Goal: Information Seeking & Learning: Learn about a topic

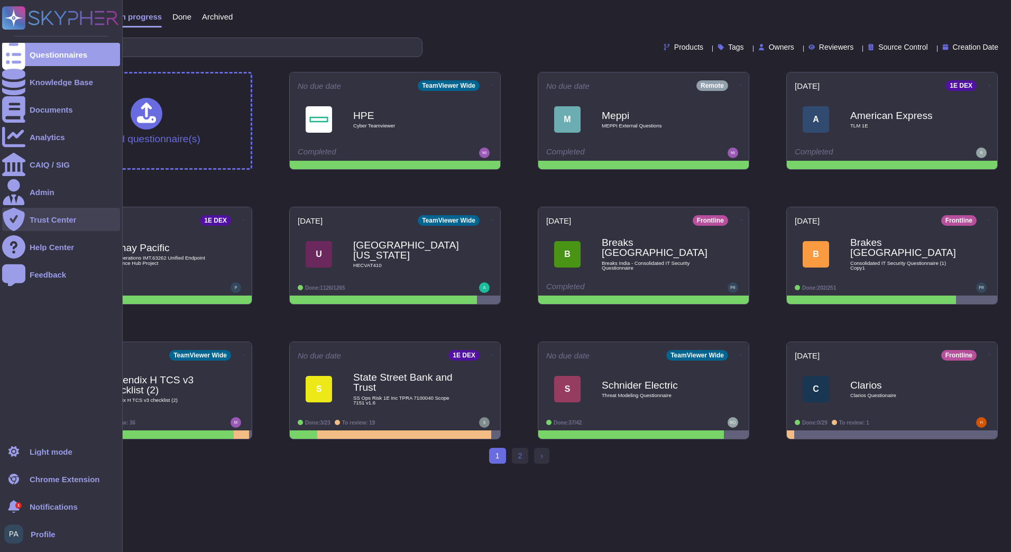
click at [38, 213] on div "Trust Center" at bounding box center [61, 219] width 118 height 23
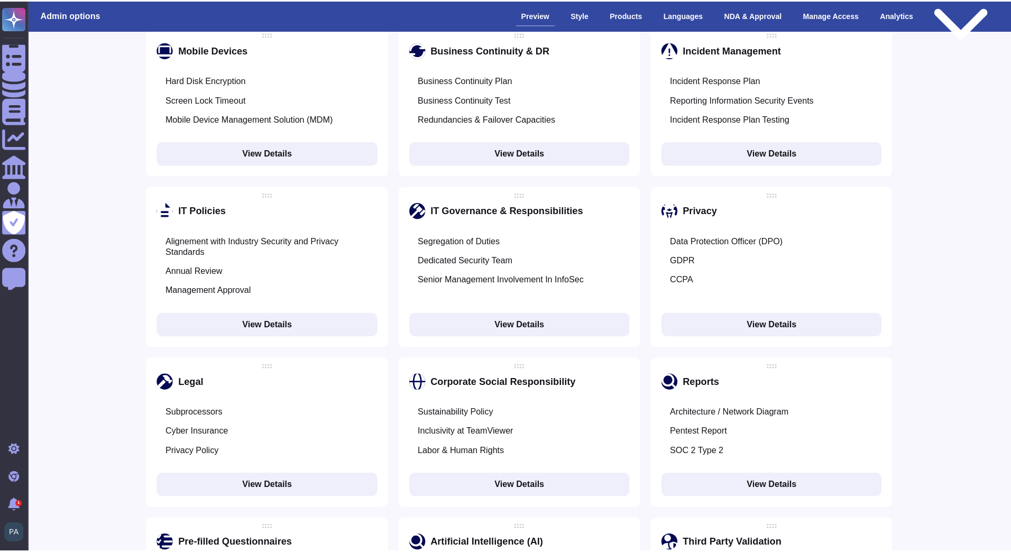
scroll to position [1216, 0]
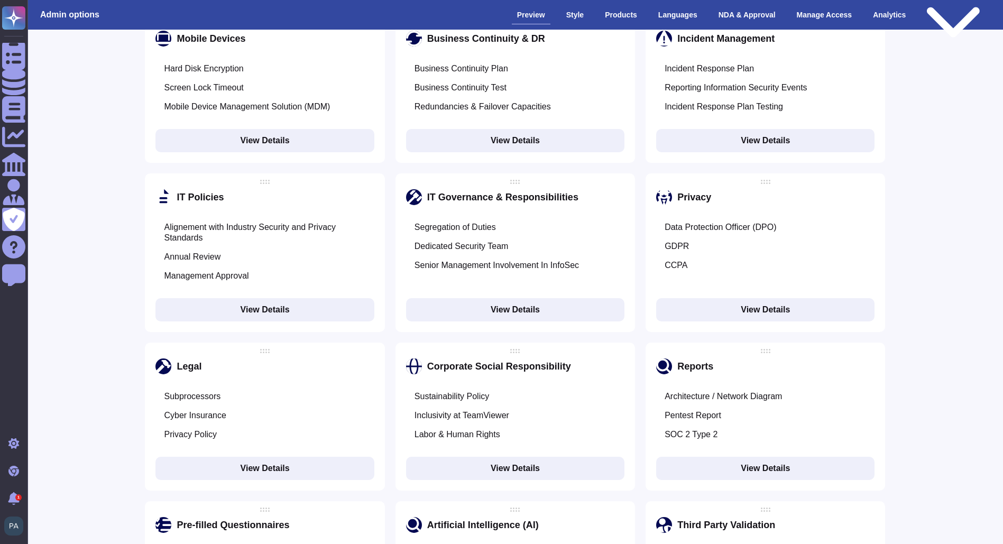
click at [496, 457] on button "View Details" at bounding box center [515, 468] width 218 height 23
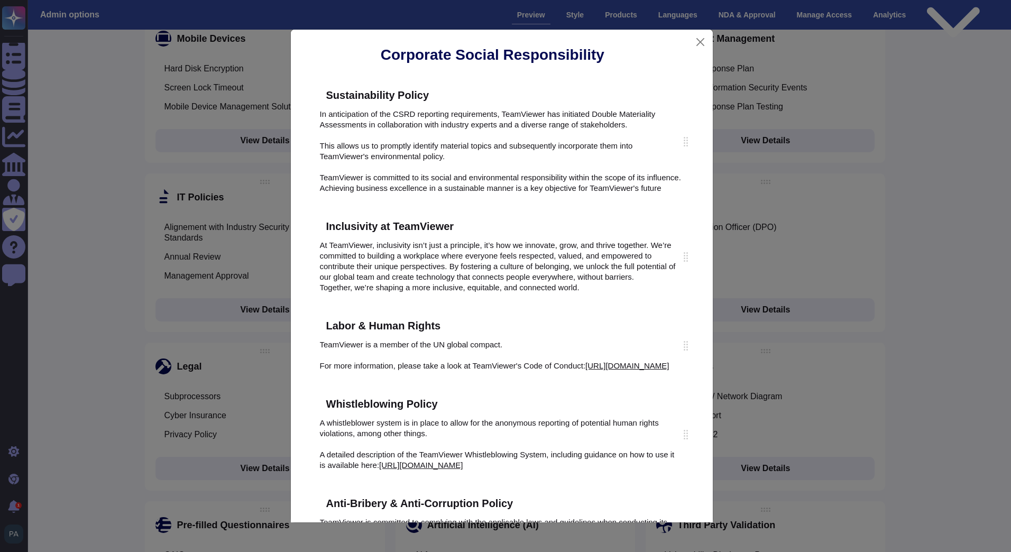
click at [318, 380] on div "Labor & Human Rights TeamViewer is a member of the UN global compact. For more …" at bounding box center [501, 346] width 385 height 70
click at [478, 330] on icon at bounding box center [585, 463] width 268 height 268
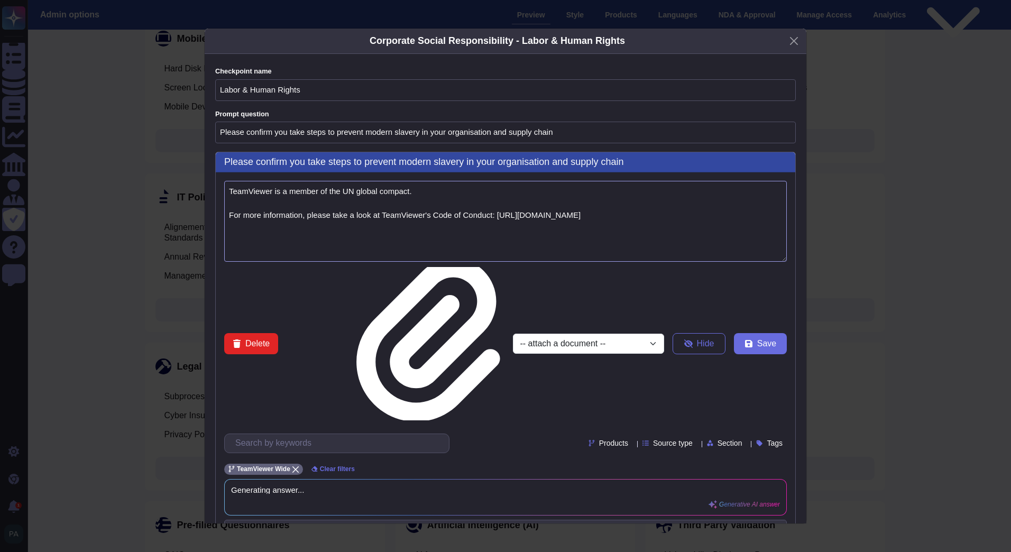
drag, startPoint x: 614, startPoint y: 256, endPoint x: 203, endPoint y: 255, distance: 410.8
click at [203, 255] on div "Corporate Social Responsibility - Labor & Human Rights Checkpoint name Labor & …" at bounding box center [505, 276] width 1011 height 552
paste textarea "[DOMAIN_NAME][URL]"
type textarea "TeamViewer is a member of the UN global compact. For more information, please t…"
click at [765, 302] on div "TeamViewer is a member of the UN global compact. For more information, please t…" at bounding box center [505, 382] width 579 height 420
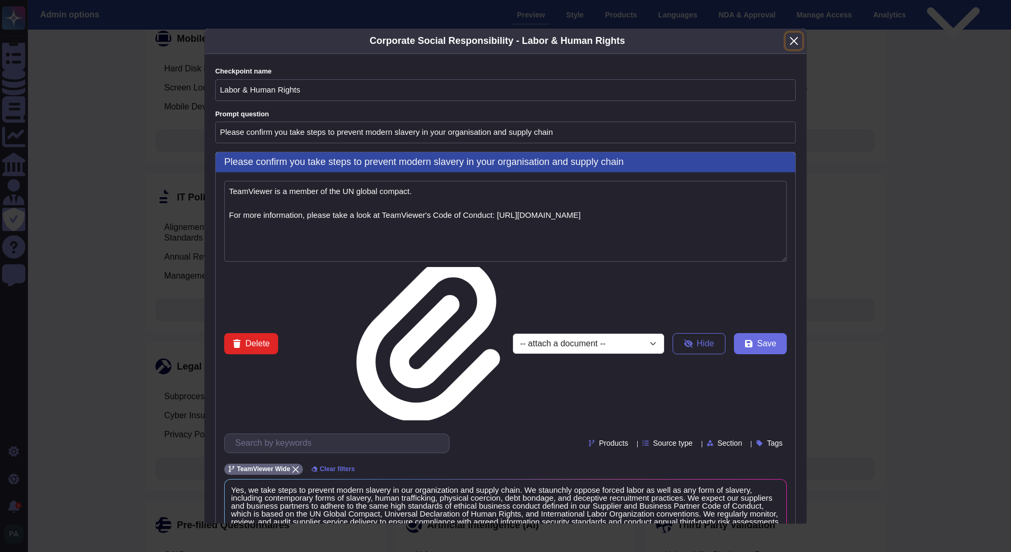
click at [792, 46] on button "Close" at bounding box center [794, 41] width 16 height 16
type input "Explain to us about your"
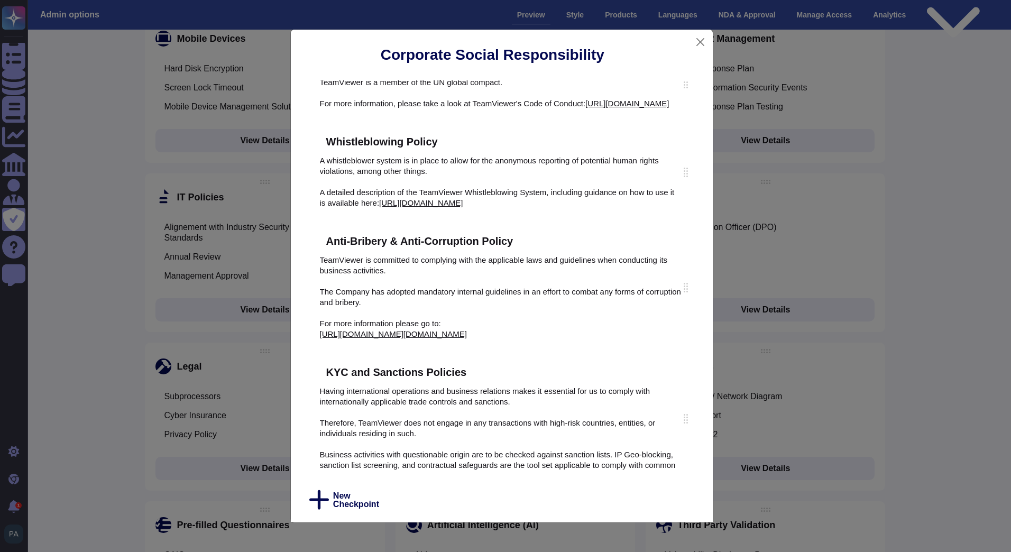
scroll to position [264, 0]
click at [523, 241] on icon at bounding box center [523, 241] width 0 height 0
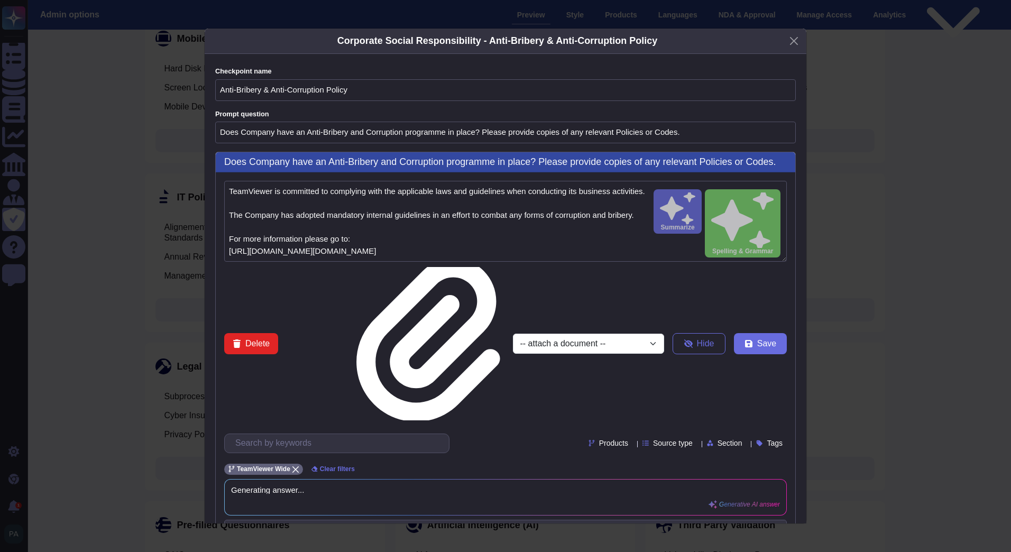
scroll to position [12, 0]
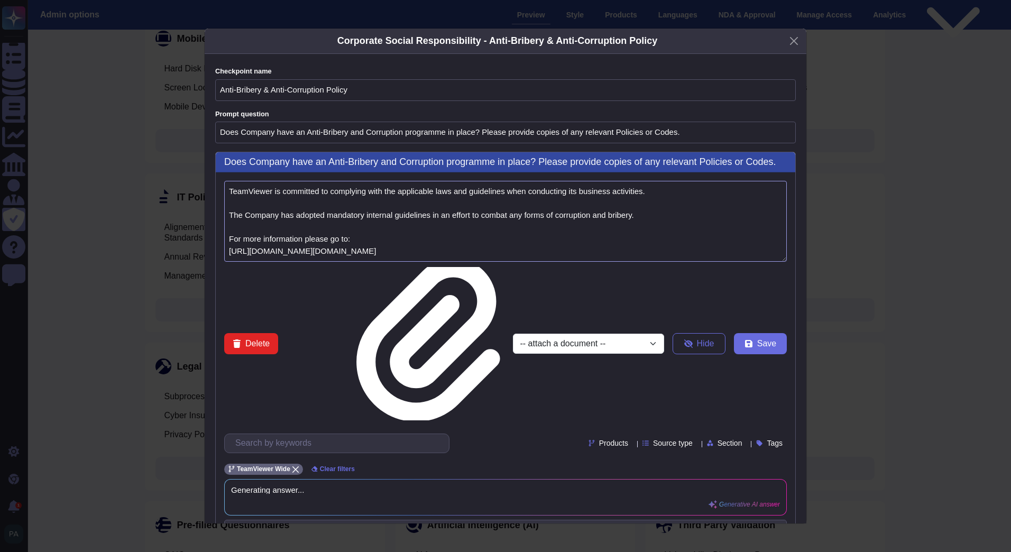
drag, startPoint x: 451, startPoint y: 274, endPoint x: 219, endPoint y: 266, distance: 232.2
click at [219, 266] on div "TeamViewer is committed to complying with the applicable laws and guidelines wh…" at bounding box center [505, 382] width 579 height 420
paste textarea "global/company/sustainability-and-csr/?tab=reporting-and-policies"
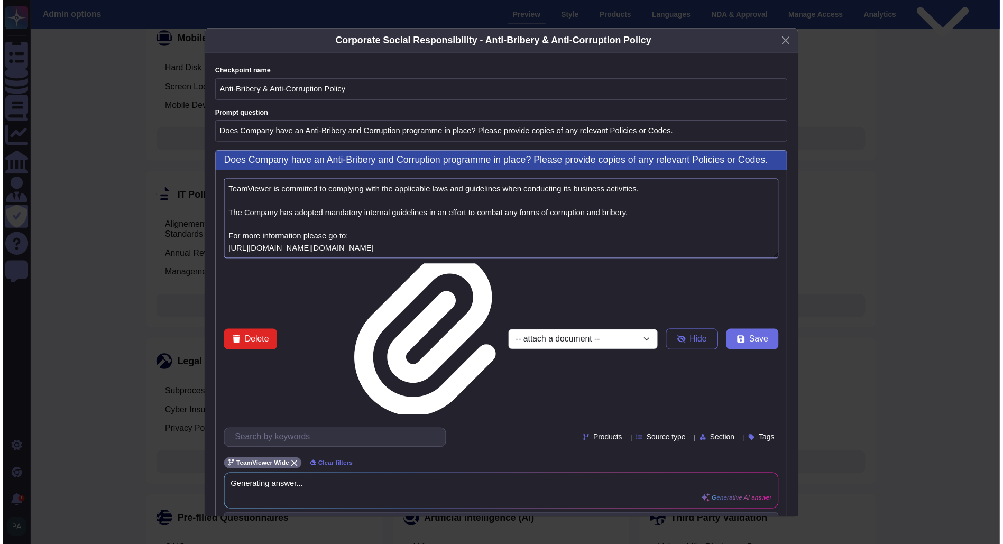
scroll to position [0, 0]
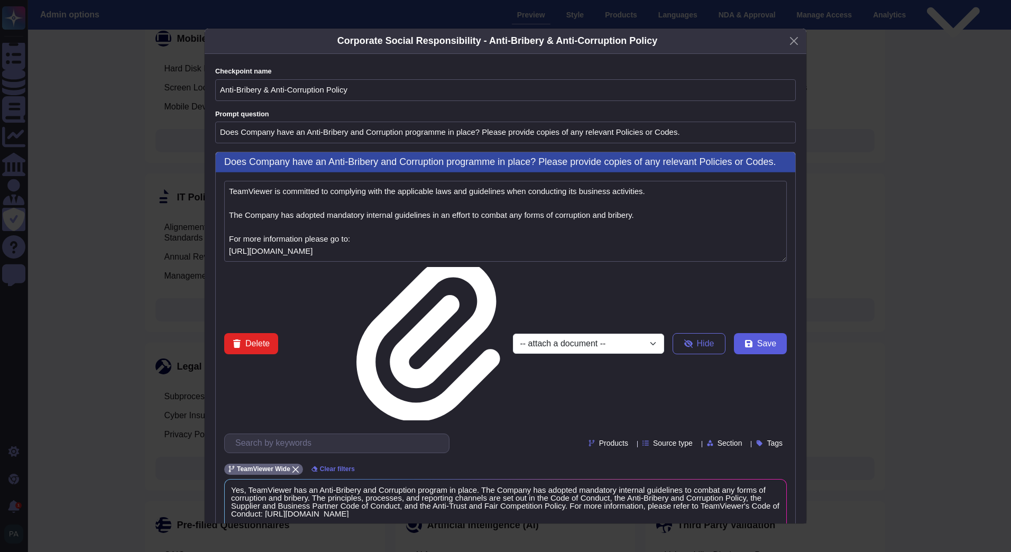
type textarea "TeamViewer is committed to complying with the applicable laws and guidelines wh…"
click at [736, 333] on button "Save" at bounding box center [760, 343] width 53 height 21
type input "Explain to us about your"
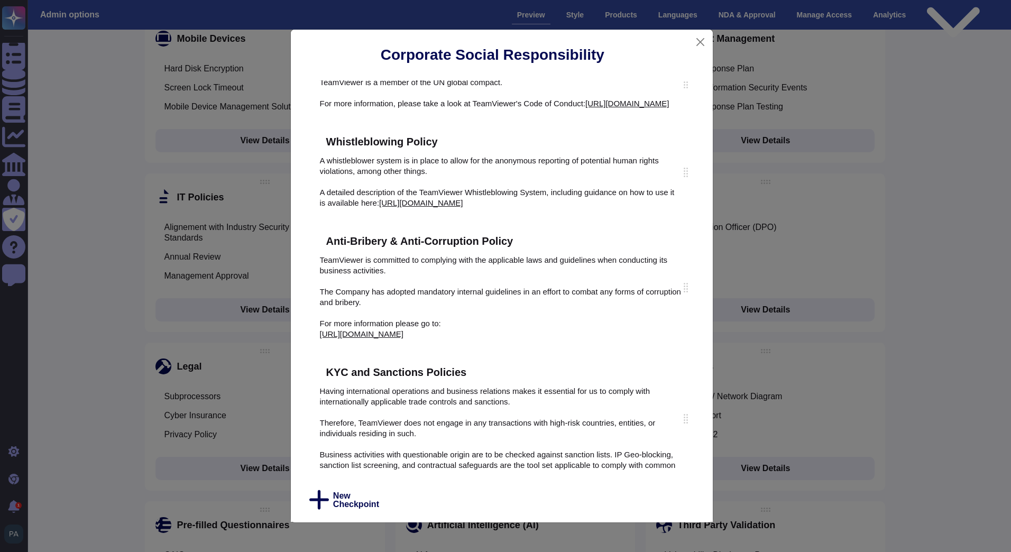
click at [936, 95] on div "Corporate Social Responsibility Sustainability Policy In anticipation of the CS…" at bounding box center [505, 276] width 1011 height 552
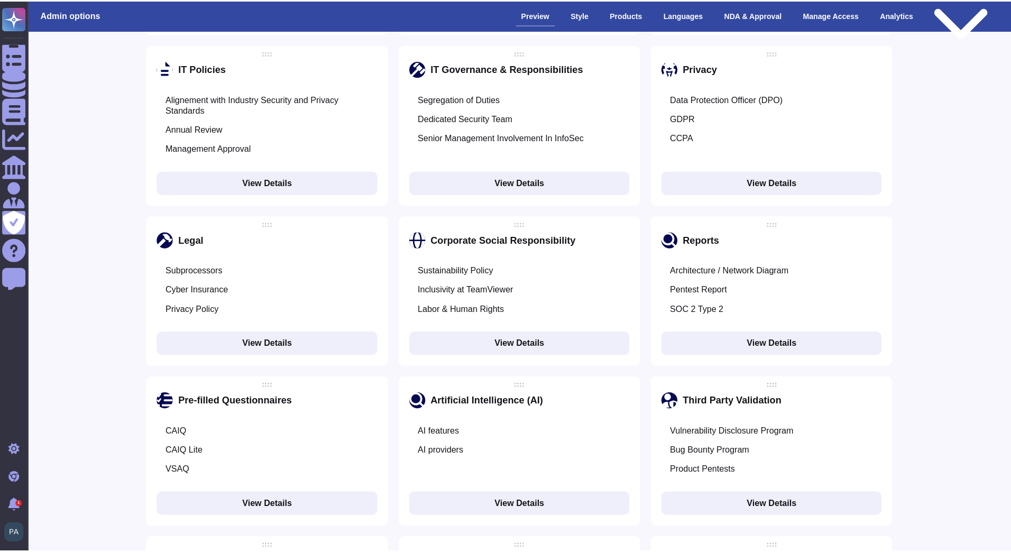
scroll to position [1198, 0]
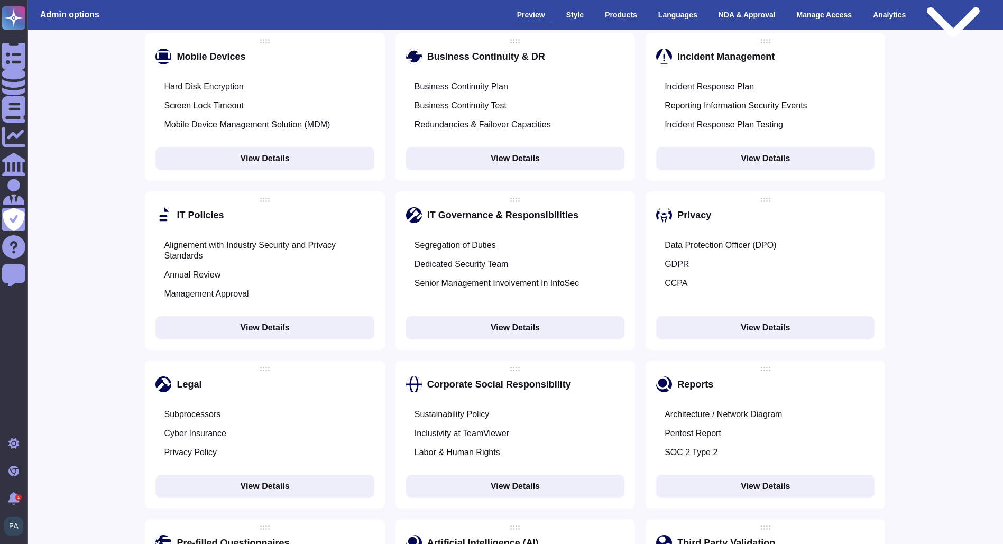
click at [470, 475] on button "View Details" at bounding box center [515, 486] width 218 height 23
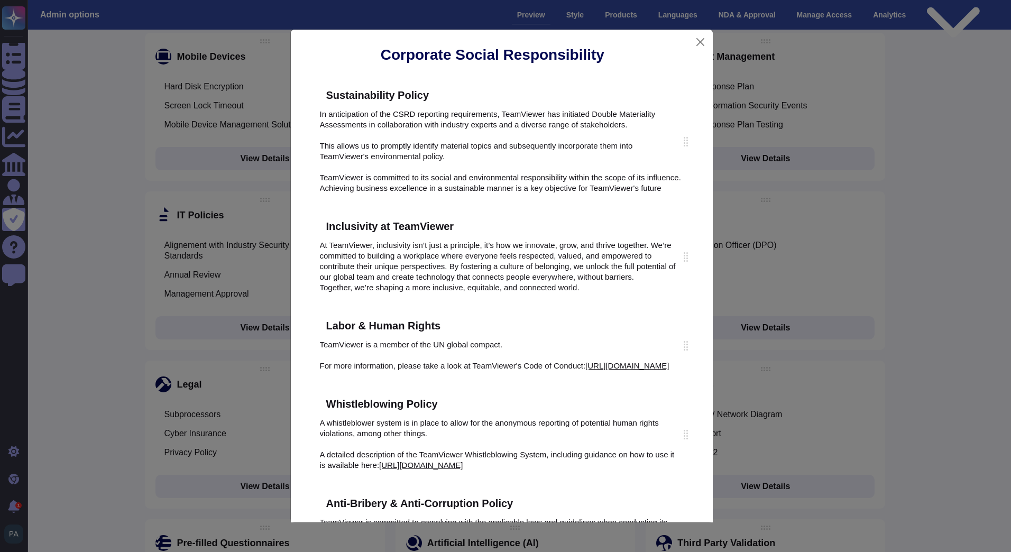
click at [481, 329] on icon at bounding box center [585, 463] width 268 height 268
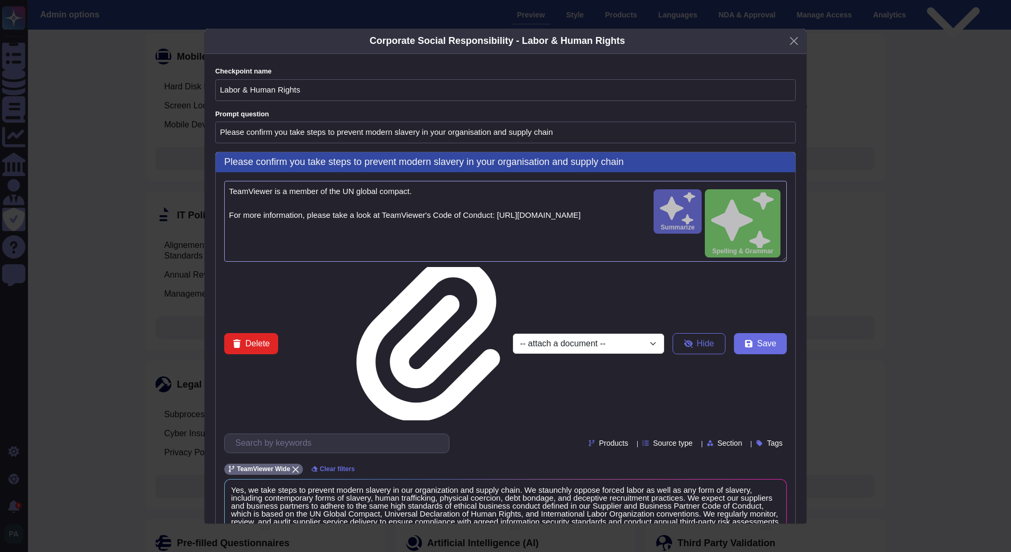
click at [605, 223] on textarea "TeamViewer is a member of the UN global compact. For more information, please t…" at bounding box center [505, 221] width 562 height 81
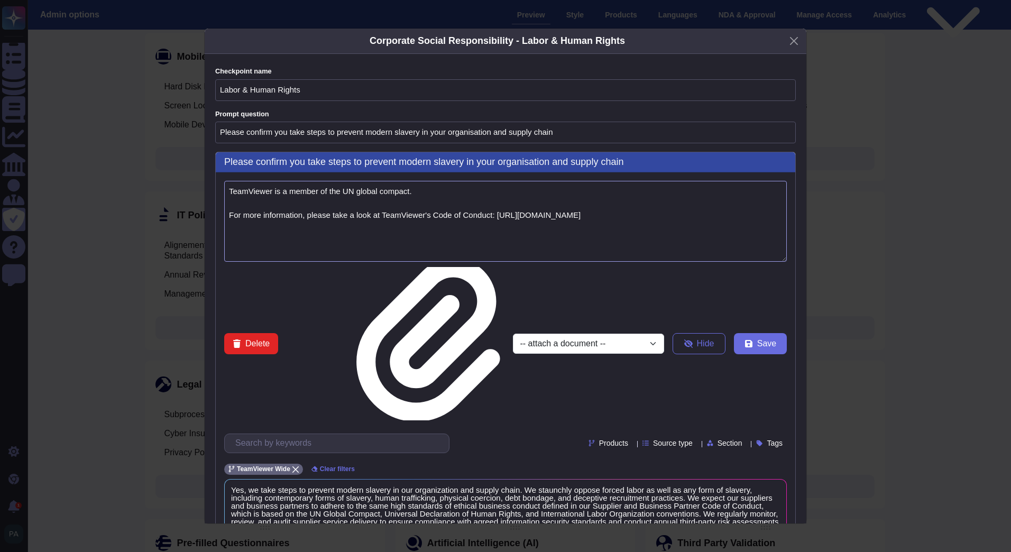
drag, startPoint x: 598, startPoint y: 226, endPoint x: 211, endPoint y: 238, distance: 386.6
click at [211, 238] on div "Checkpoint name Labor & Human Rights Prompt question Please confirm you take st…" at bounding box center [506, 288] width 602 height 469
paste textarea "[DOMAIN_NAME][URL]"
type textarea "TeamViewer is a member of the UN global compact. For more information, please t…"
click at [755, 333] on button "Save" at bounding box center [760, 343] width 53 height 21
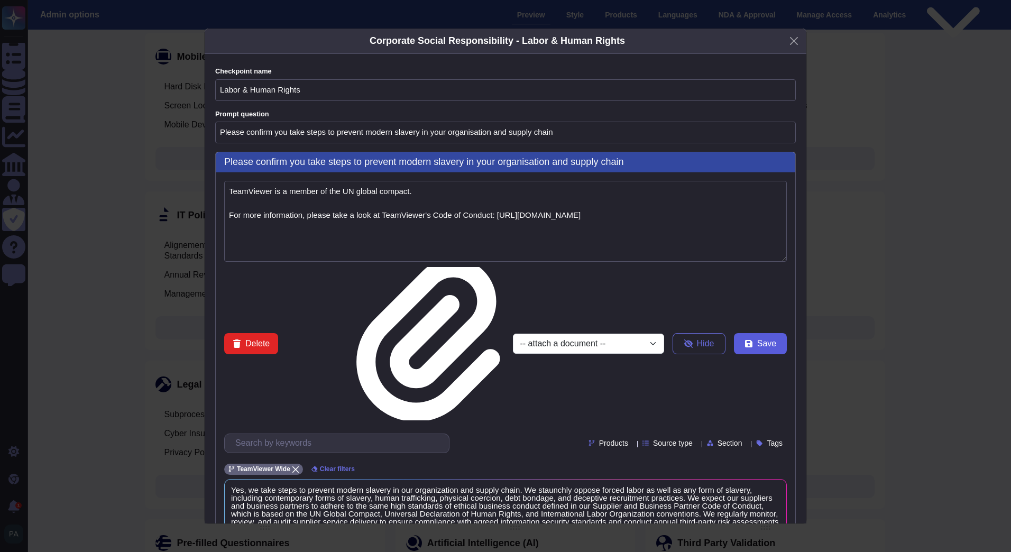
type input "Explain to us about your"
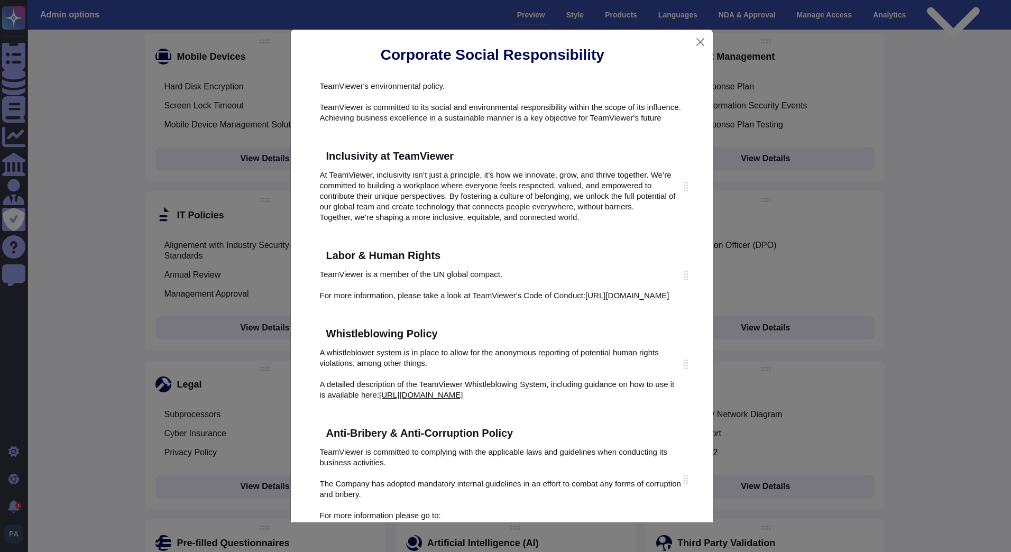
scroll to position [159, 0]
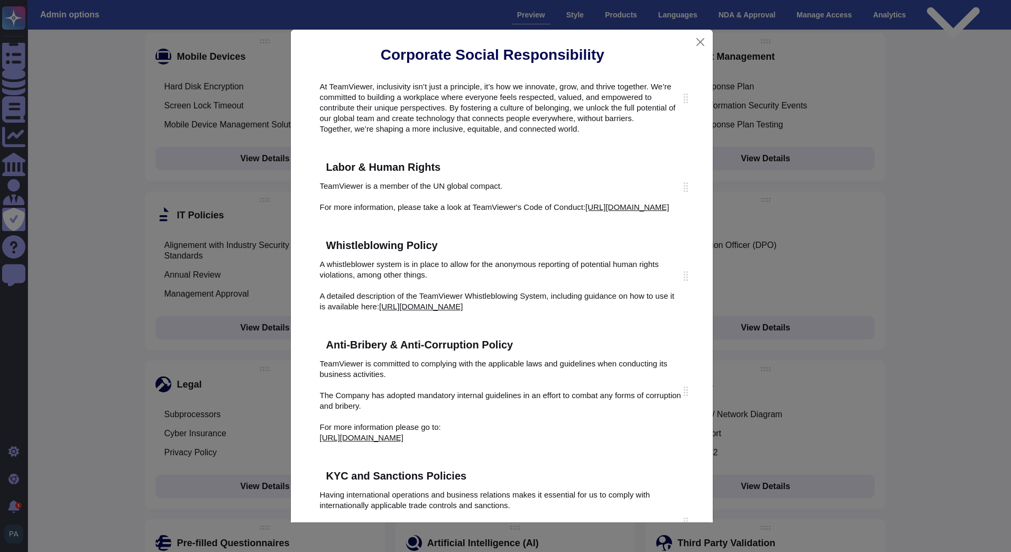
click at [523, 345] on icon at bounding box center [523, 345] width 0 height 0
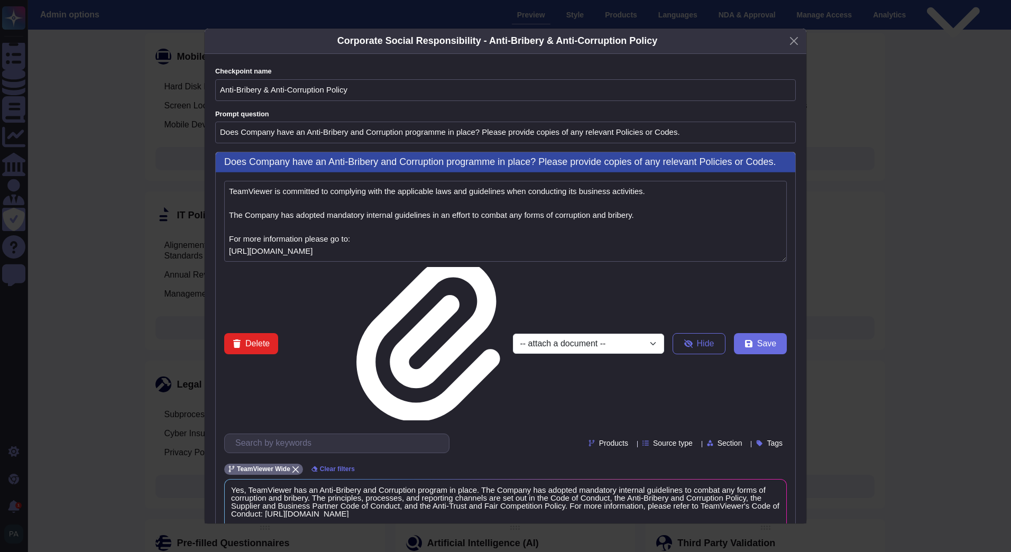
type textarea "TeamViewer is committed to complying with the applicable laws and guidelines wh…"
click at [763, 339] on span "Save" at bounding box center [766, 343] width 19 height 8
type input "Explain to us about your"
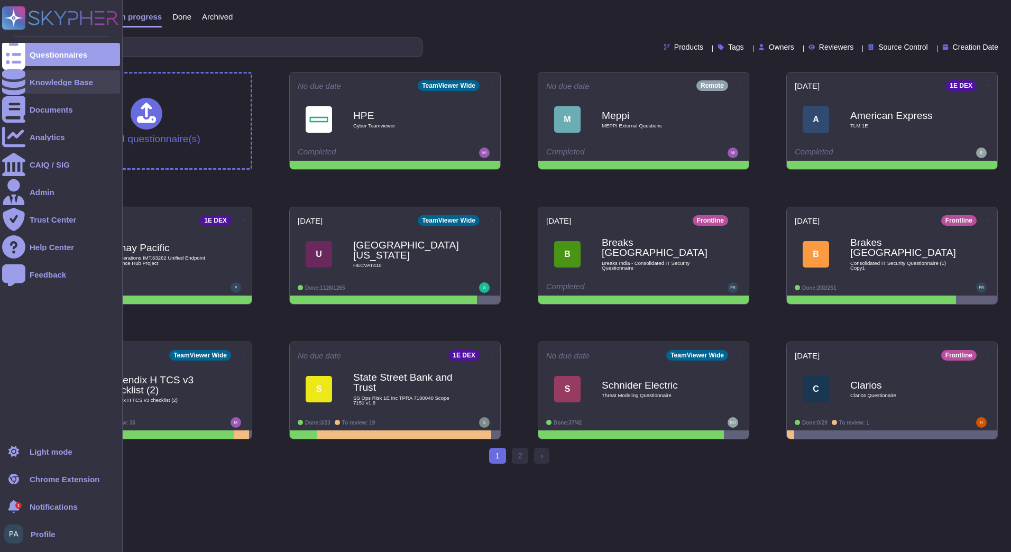
click at [63, 87] on div "Knowledge Base" at bounding box center [61, 81] width 118 height 23
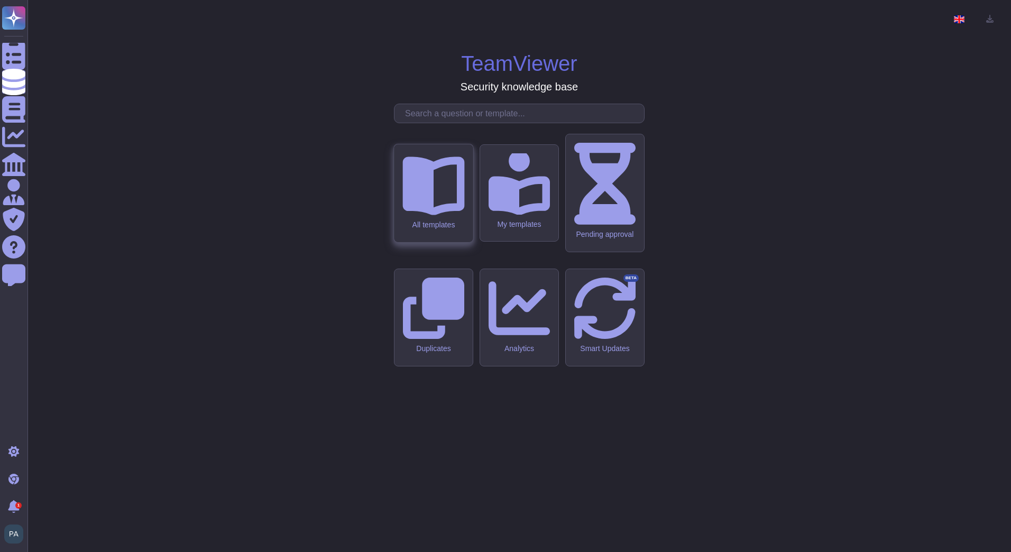
click at [460, 229] on div "All templates" at bounding box center [433, 224] width 62 height 9
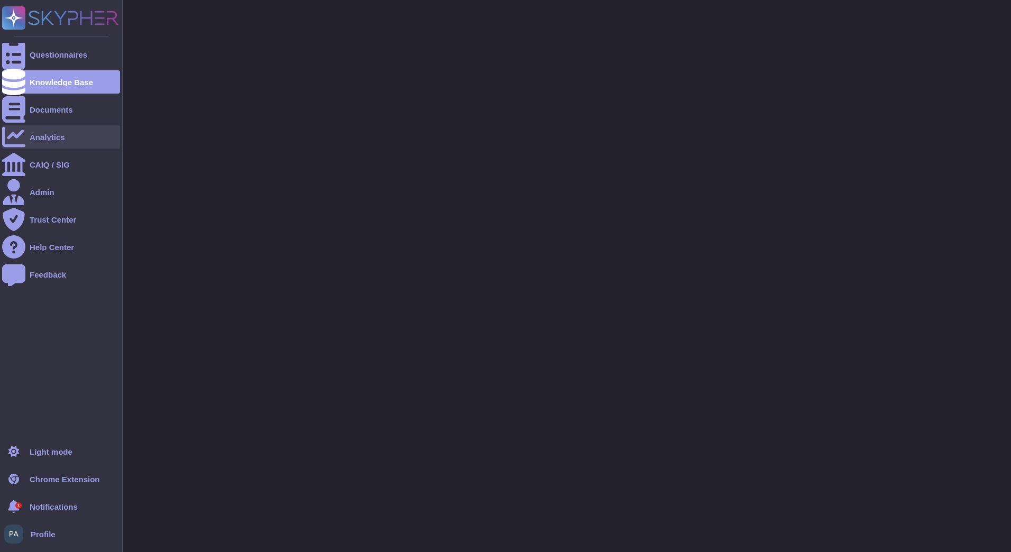
click at [80, 142] on div "Analytics" at bounding box center [61, 136] width 118 height 23
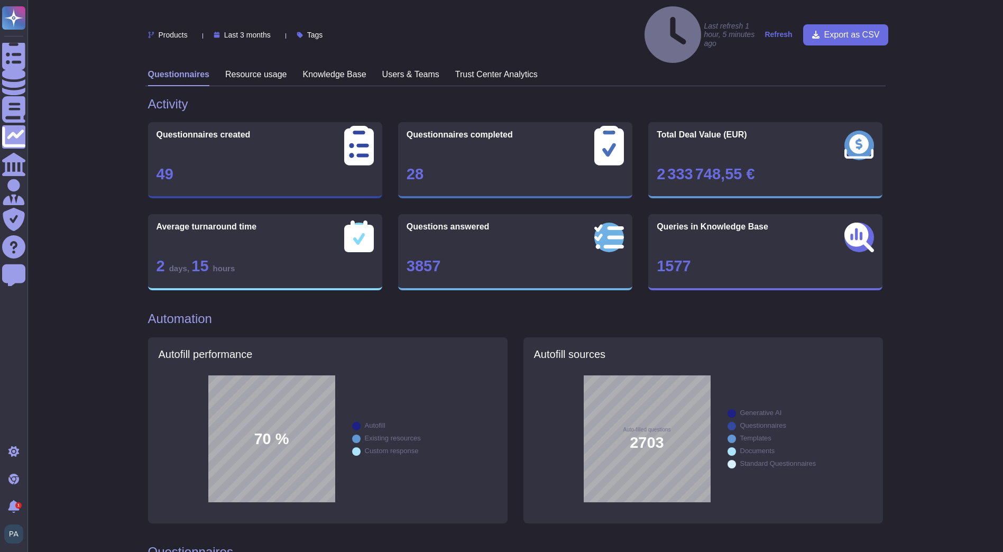
click at [265, 69] on h3 "Resource usage" at bounding box center [256, 74] width 62 height 10
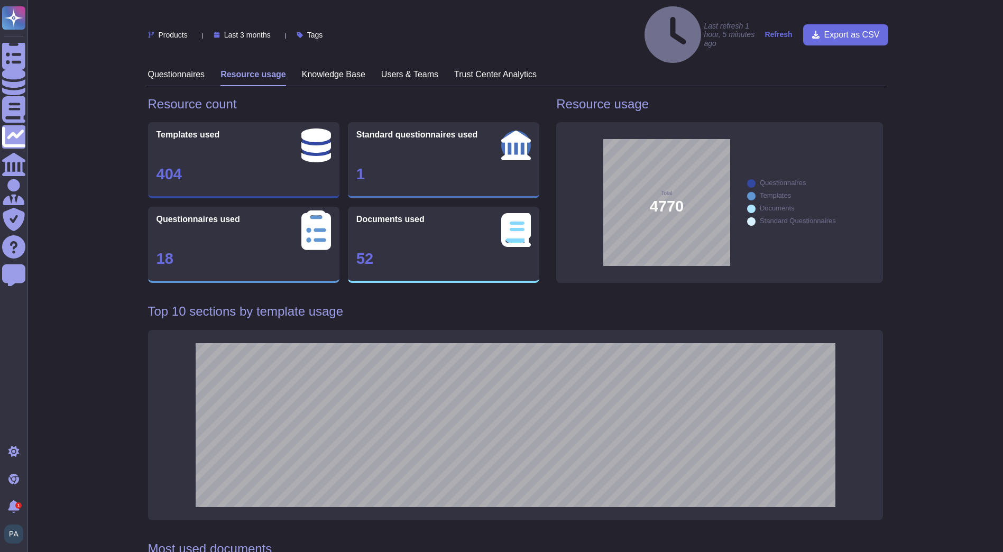
click at [318, 69] on div "Knowledge Base" at bounding box center [333, 77] width 63 height 16
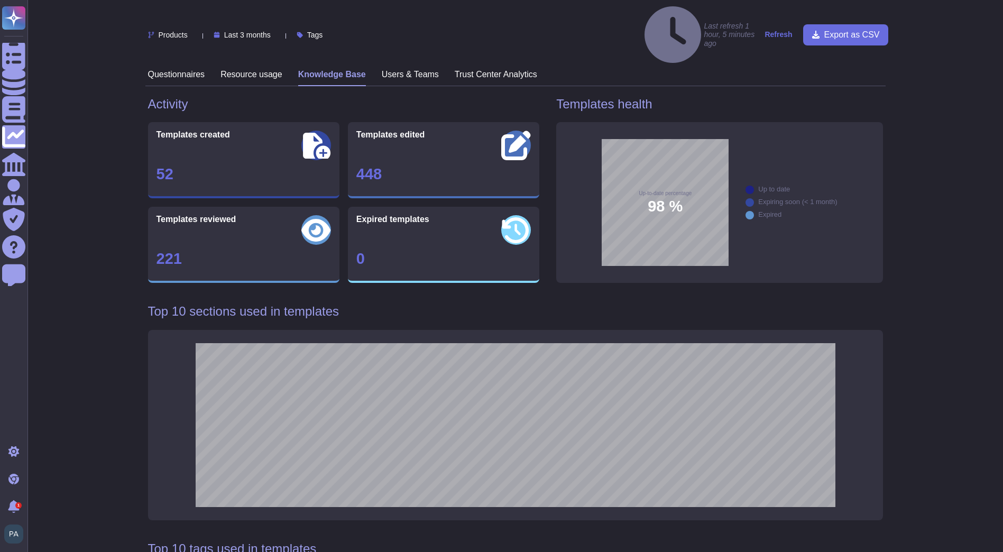
click at [669, 199] on span "98 %" at bounding box center [665, 206] width 35 height 15
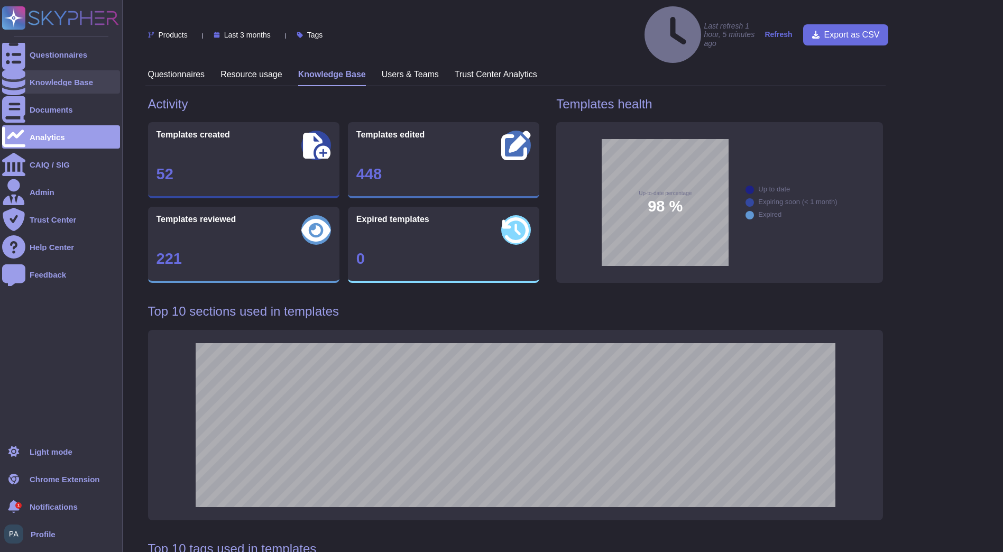
click at [40, 84] on div "Knowledge Base" at bounding box center [61, 82] width 63 height 8
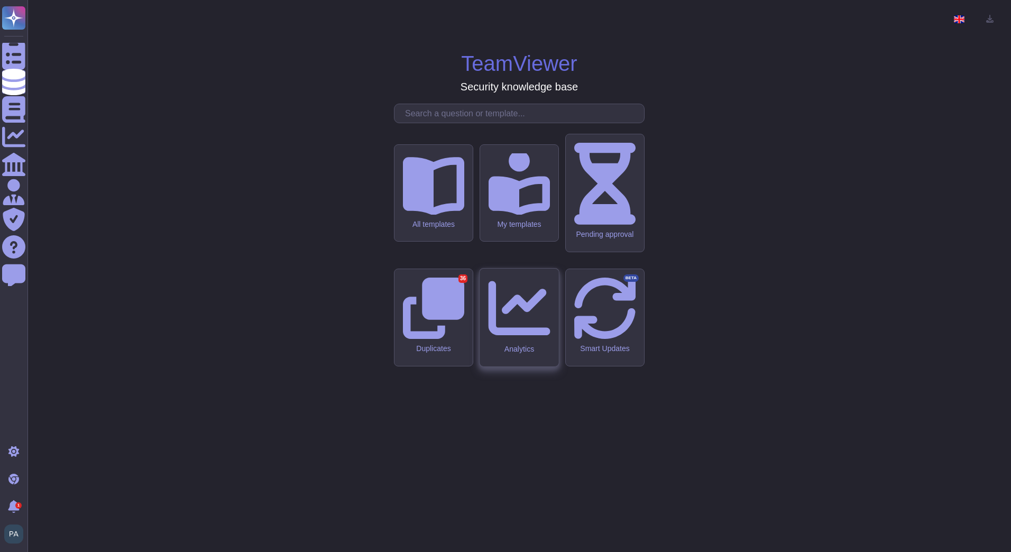
click at [535, 345] on div "Analytics" at bounding box center [519, 349] width 62 height 9
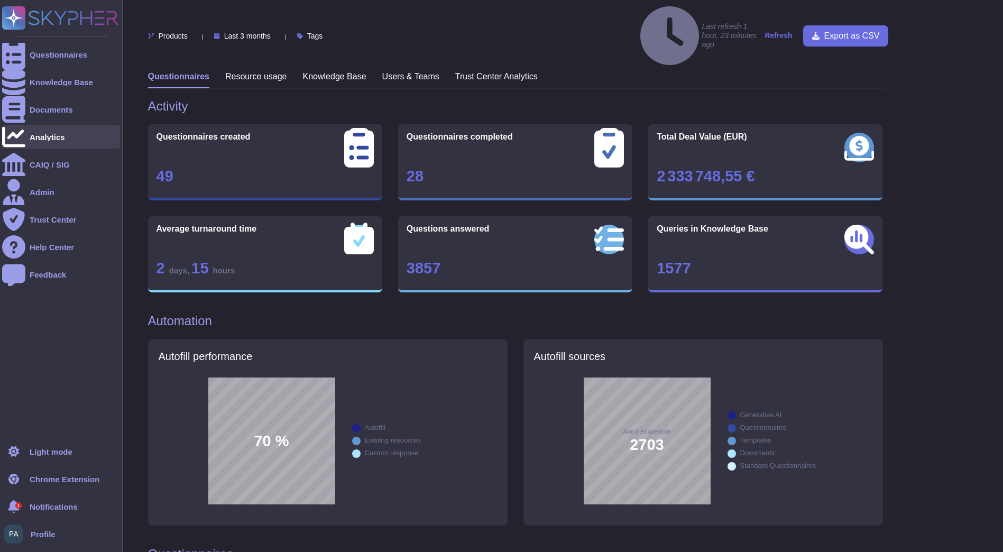
click at [13, 141] on icon at bounding box center [13, 136] width 23 height 23
click at [36, 115] on div "Documents" at bounding box center [61, 109] width 118 height 23
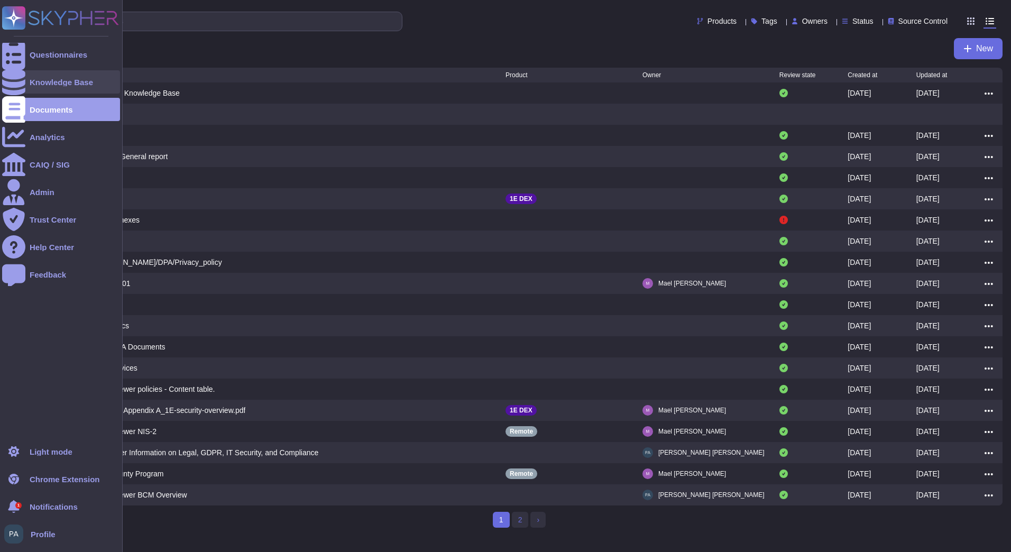
click at [32, 81] on div "Knowledge Base" at bounding box center [61, 82] width 63 height 8
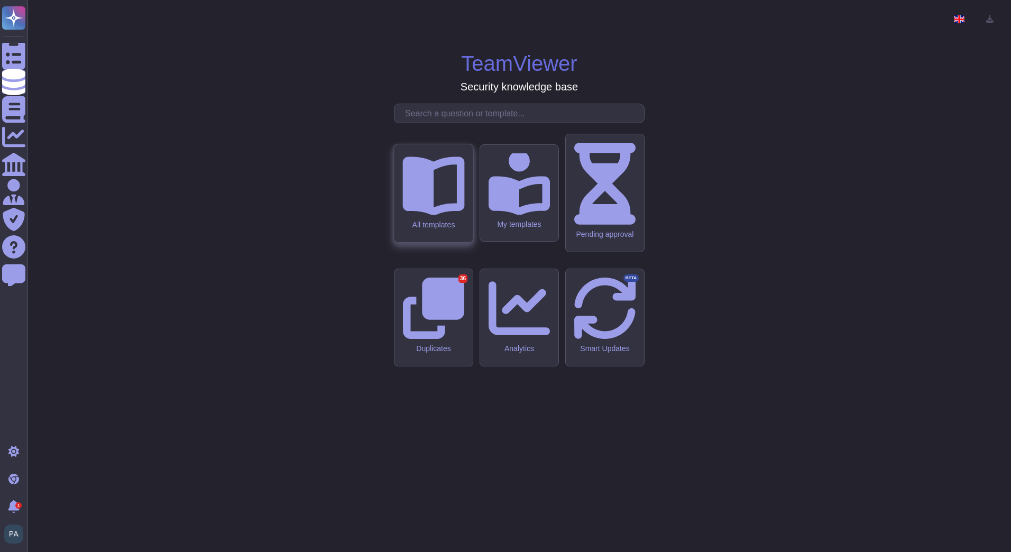
click at [423, 215] on icon at bounding box center [433, 185] width 62 height 59
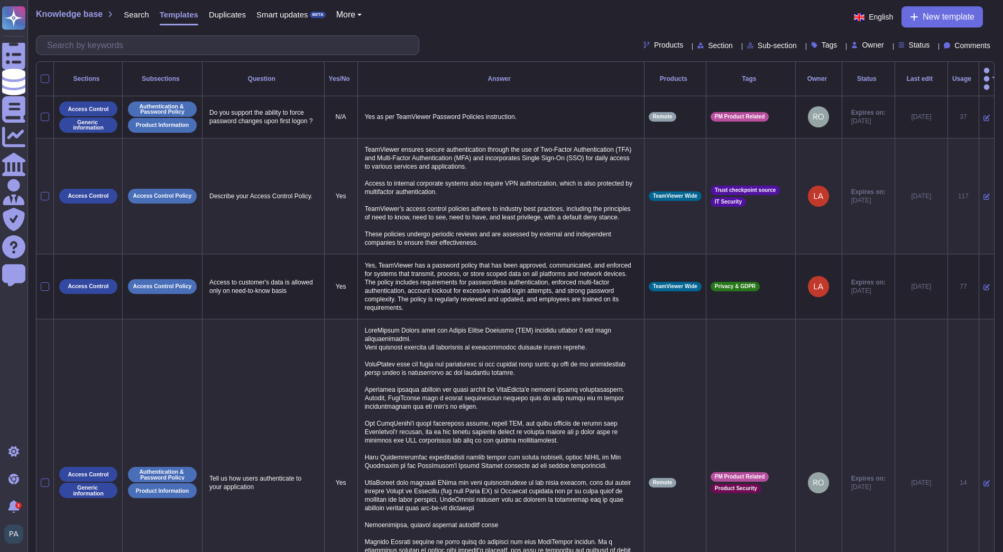
click at [868, 76] on div "Status" at bounding box center [868, 79] width 44 height 6
